Goal: Navigation & Orientation: Find specific page/section

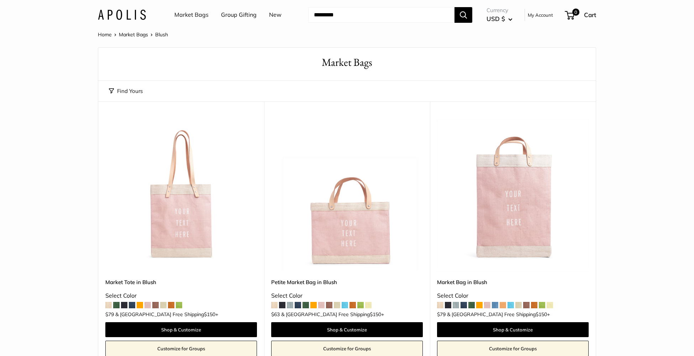
click at [128, 12] on img at bounding box center [122, 15] width 48 height 10
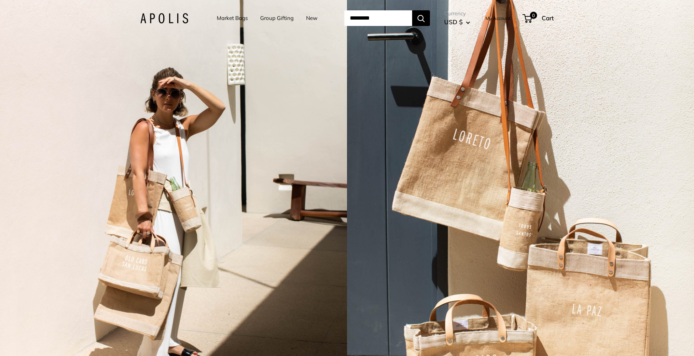
click at [189, 151] on div "2 / 7" at bounding box center [173, 178] width 347 height 356
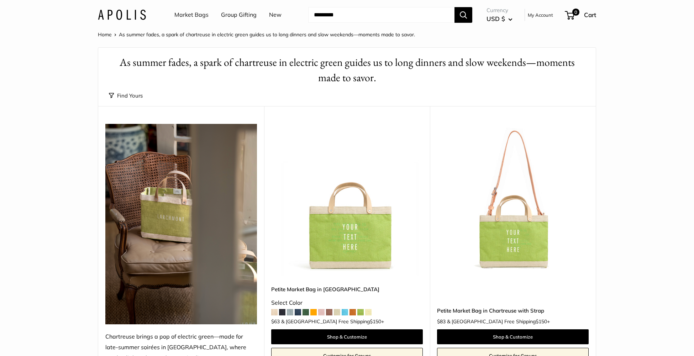
click at [204, 12] on link "Market Bags" at bounding box center [191, 15] width 34 height 11
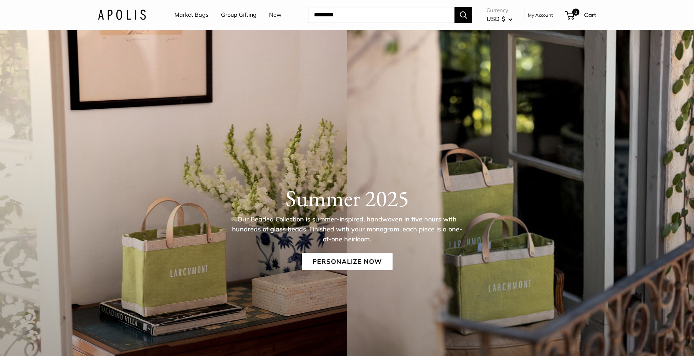
click at [138, 15] on img at bounding box center [122, 15] width 48 height 10
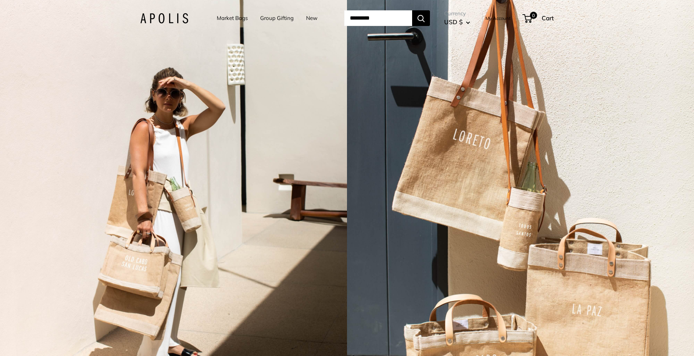
click at [178, 133] on div "2 / 7" at bounding box center [173, 178] width 347 height 356
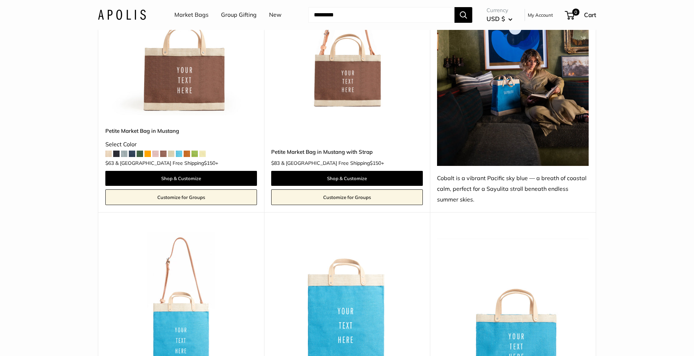
scroll to position [1630, 0]
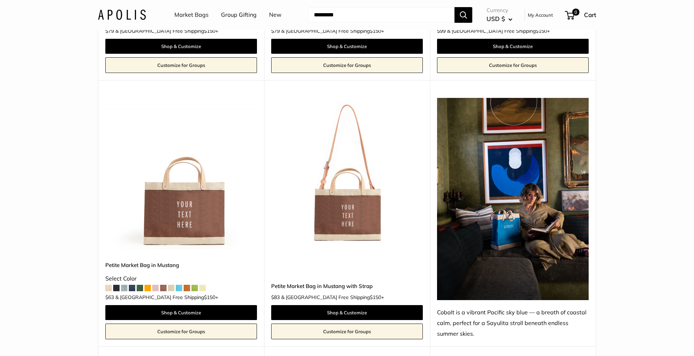
click at [180, 15] on link "Market Bags" at bounding box center [191, 15] width 34 height 11
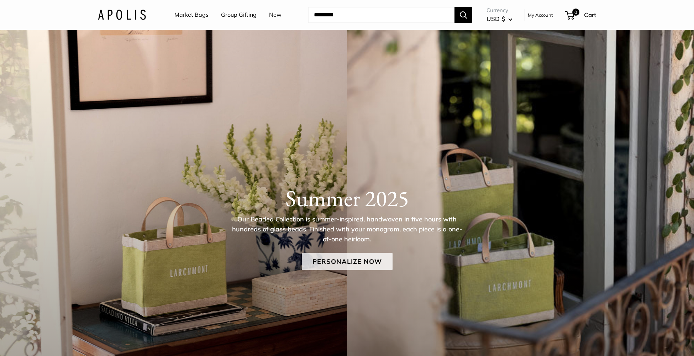
click at [363, 264] on link "Personalize Now" at bounding box center [347, 261] width 91 height 17
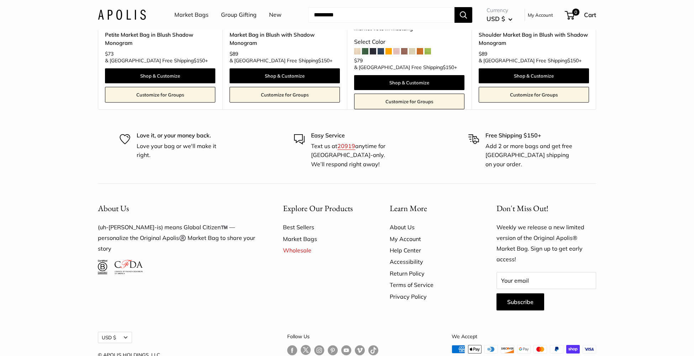
scroll to position [4576, 0]
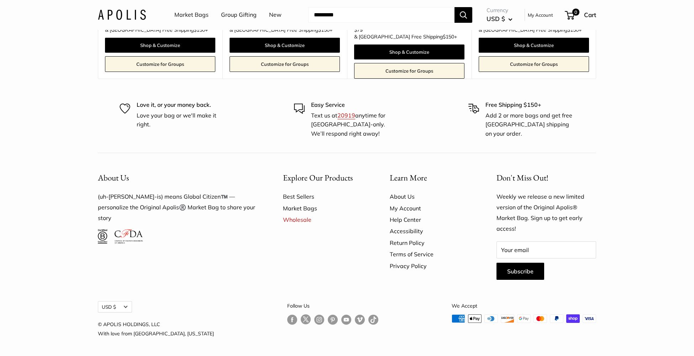
click at [314, 322] on link "Follow us on Instagram" at bounding box center [319, 319] width 10 height 10
